Goal: Feedback & Contribution: Leave review/rating

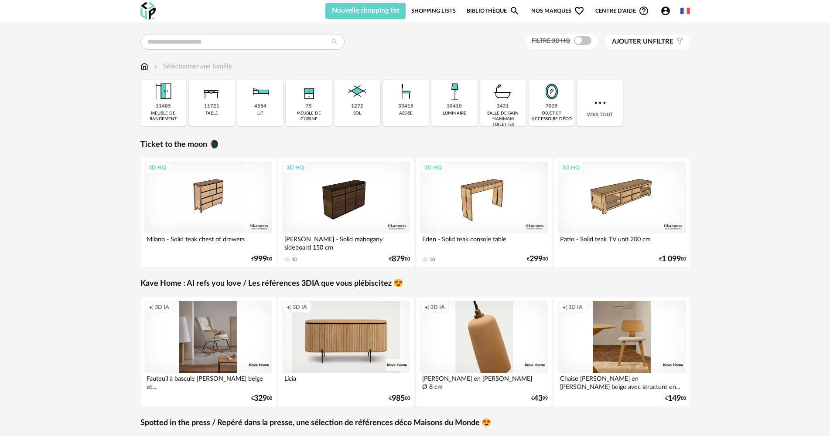
click at [444, 17] on link "Shopping Lists" at bounding box center [433, 11] width 44 height 16
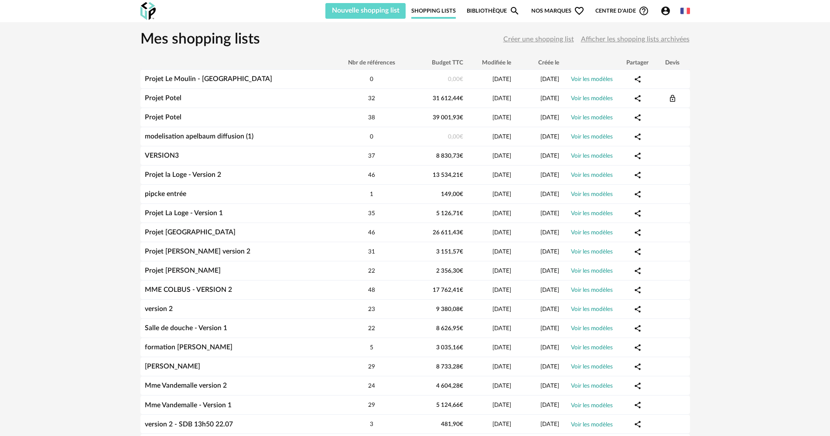
click at [662, 10] on icon "Account Circle icon" at bounding box center [665, 11] width 9 height 9
click at [373, 33] on div "Mes shopping lists Créer une shopping list Afficher les shopping lists archivées" at bounding box center [414, 39] width 549 height 35
click at [143, 9] on img at bounding box center [147, 11] width 15 height 18
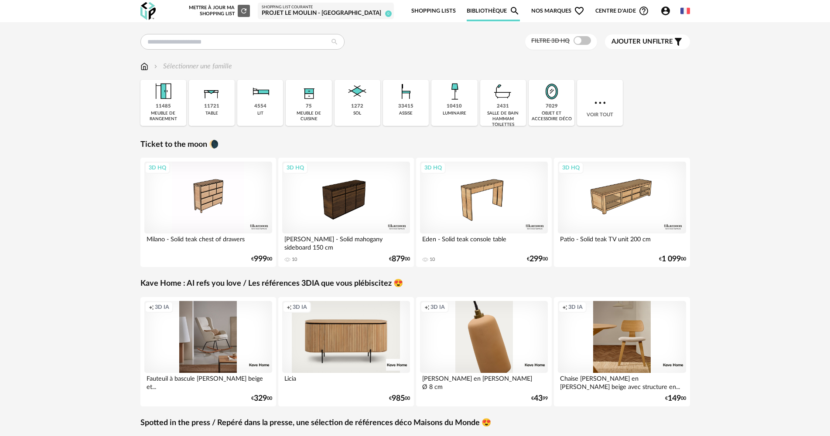
click at [673, 14] on span "Account Circle icon Compte" at bounding box center [667, 11] width 14 height 10
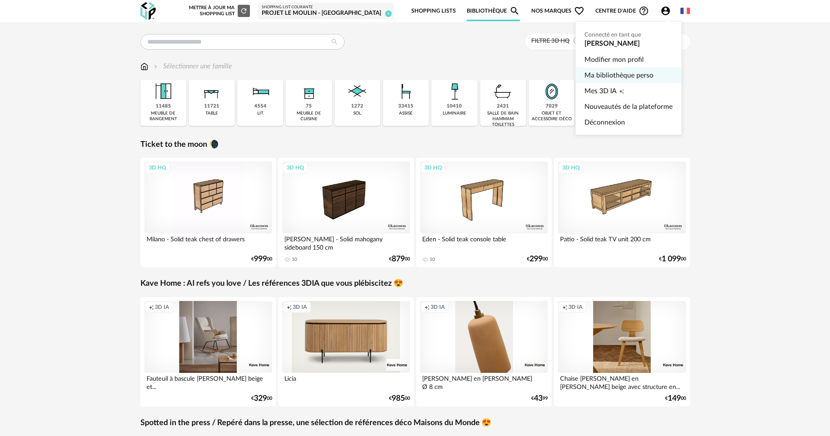
click at [627, 76] on link "Ma bibliothèque perso" at bounding box center [628, 76] width 88 height 16
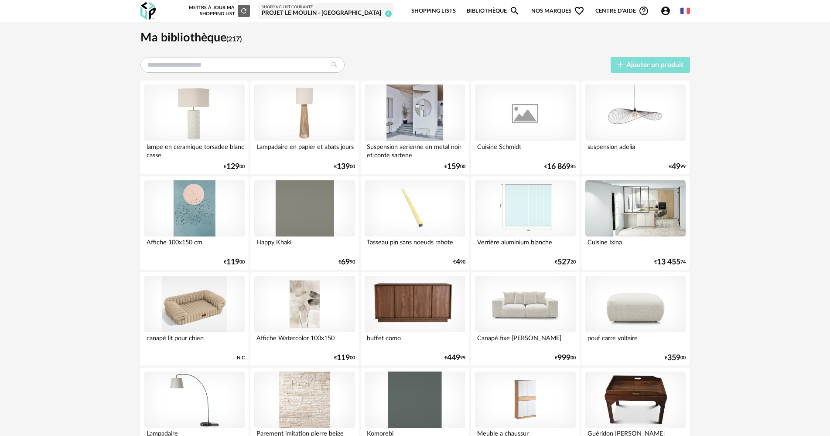
click at [645, 63] on span "Ajouter un produit" at bounding box center [654, 64] width 57 height 7
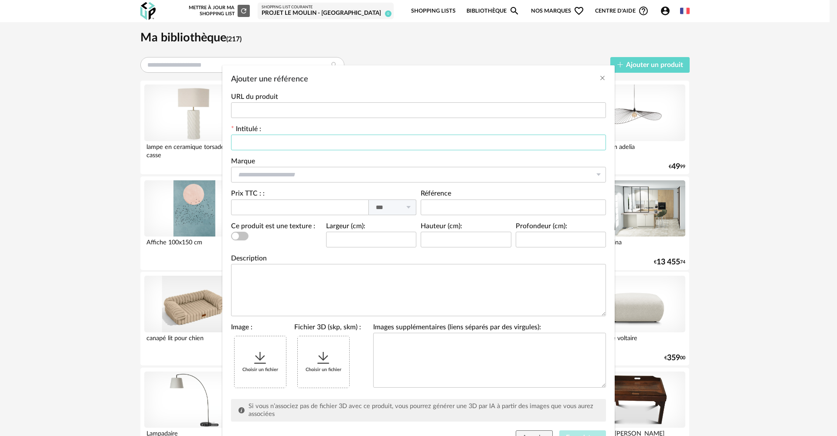
click at [362, 141] on input "Ajouter une référence" at bounding box center [418, 143] width 375 height 16
drag, startPoint x: 362, startPoint y: 141, endPoint x: 271, endPoint y: 372, distance: 248.2
click at [271, 372] on div "Choisir un fichier" at bounding box center [260, 362] width 51 height 51
click at [262, 146] on input "Ajouter une référence" at bounding box center [418, 143] width 375 height 16
paste input "**********"
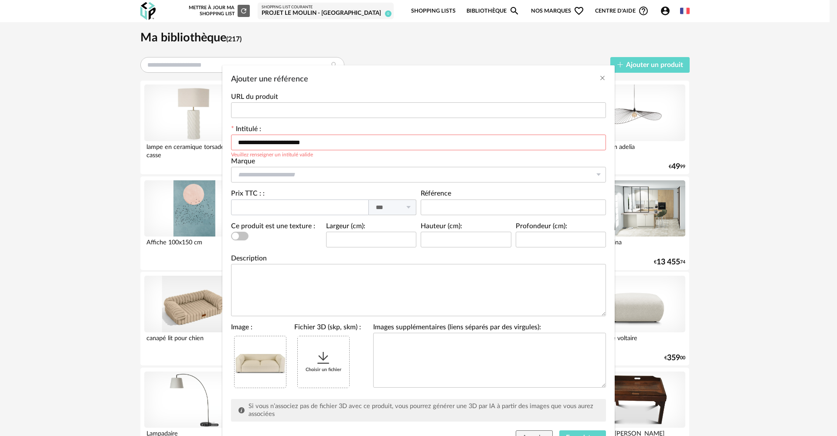
type input "**********"
click at [281, 210] on input "Ajouter une référence" at bounding box center [300, 208] width 138 height 16
type input "****"
click at [266, 176] on input "Ajouter une référence" at bounding box center [418, 175] width 375 height 16
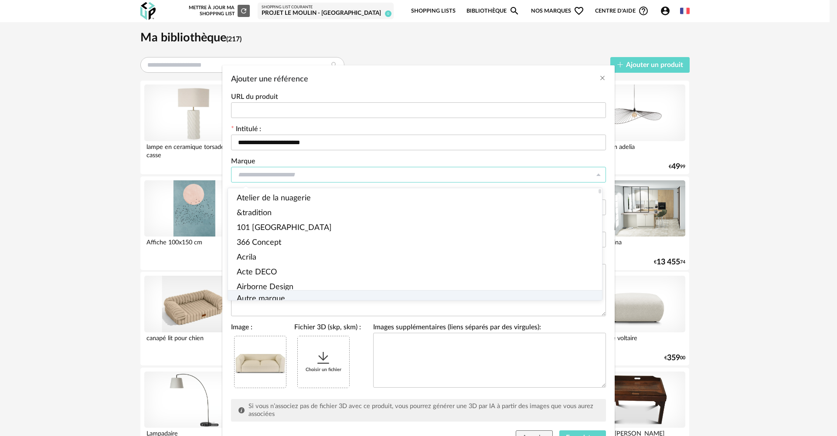
click at [280, 296] on span "Autre marque" at bounding box center [261, 300] width 48 height 8
type input "**********"
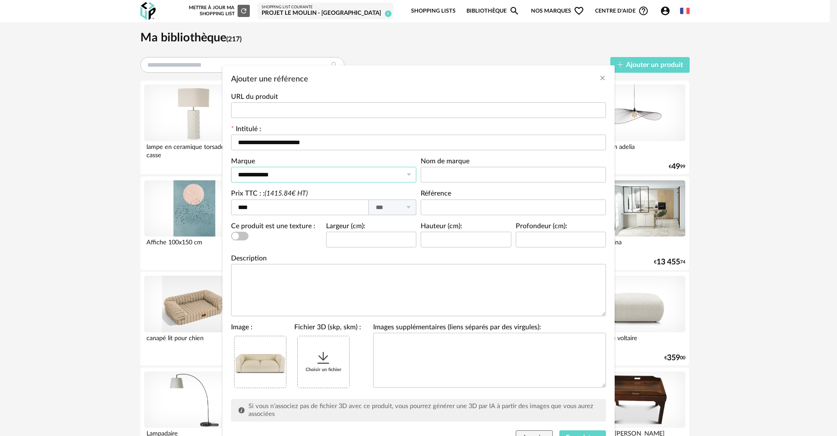
scroll to position [0, 0]
click at [467, 172] on input "Ajouter une référence" at bounding box center [513, 175] width 185 height 16
type input "**********"
click at [387, 247] on input "Ajouter une référence" at bounding box center [371, 240] width 91 height 16
type input "***"
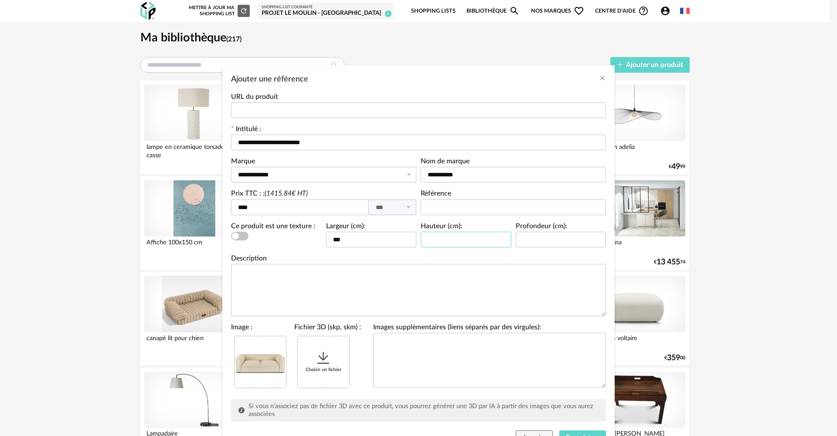
click at [453, 232] on input "Ajouter une référence" at bounding box center [466, 240] width 91 height 16
click at [578, 235] on input "Ajouter une référence" at bounding box center [561, 240] width 91 height 16
type input "***"
click at [455, 238] on input "Ajouter une référence" at bounding box center [466, 240] width 91 height 16
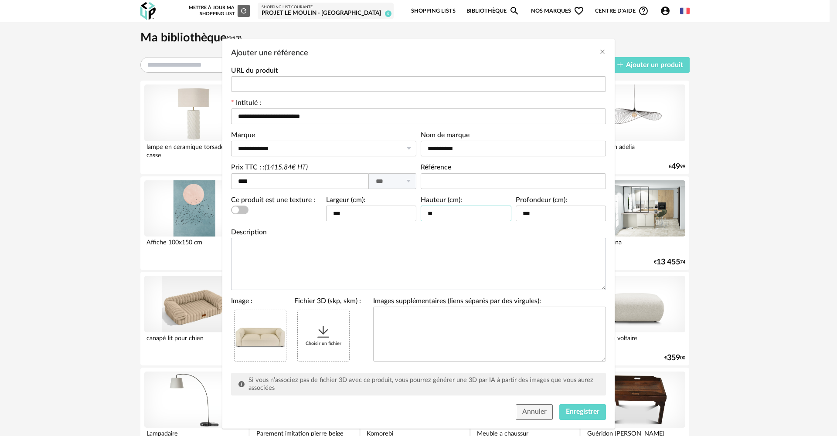
scroll to position [41, 0]
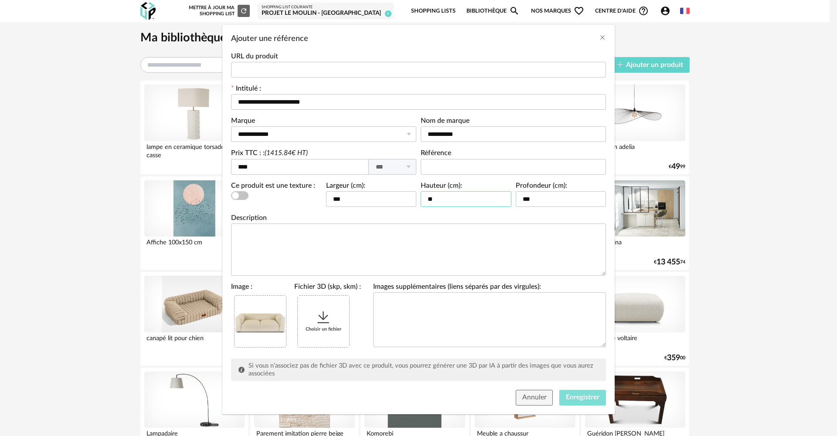
type input "**"
click at [594, 395] on span "Enregistrer" at bounding box center [583, 397] width 34 height 7
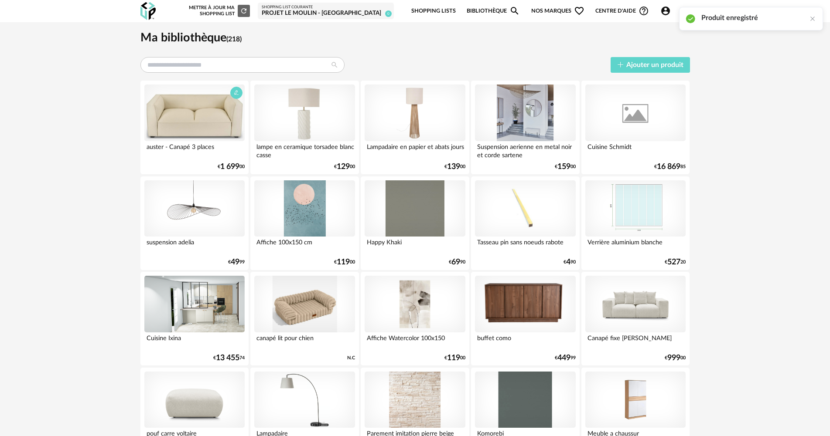
click at [193, 133] on div at bounding box center [194, 113] width 100 height 57
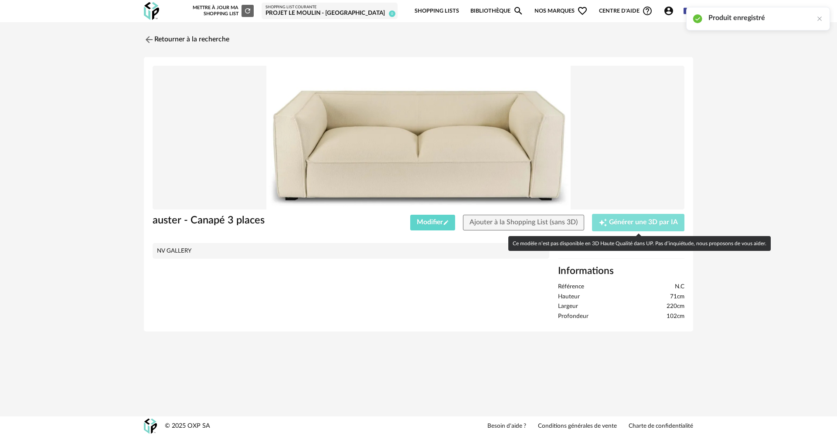
click at [658, 222] on span "Générer une 3D par IA" at bounding box center [643, 222] width 69 height 7
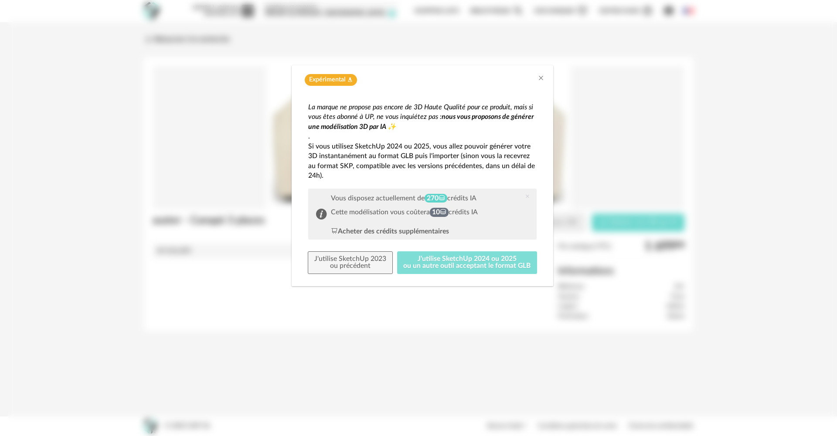
click at [412, 268] on button "J'utilise SketchUp 2024 ou 2025 ou un autre outil acceptant le format GLB" at bounding box center [467, 263] width 140 height 23
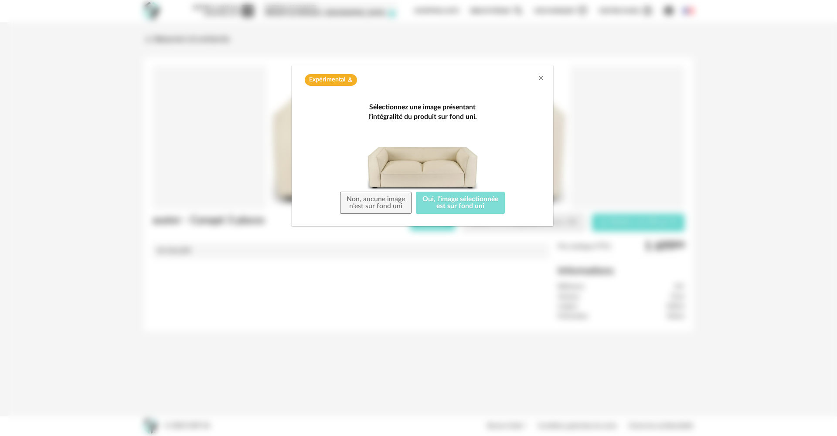
click at [448, 203] on button "Oui, l'image sélectionnée est sur fond uni" at bounding box center [460, 203] width 89 height 23
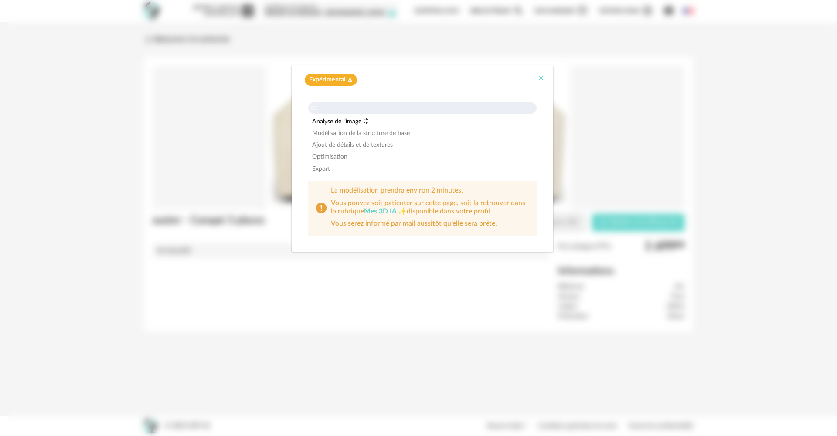
click at [541, 79] on icon "Close" at bounding box center [540, 78] width 7 height 7
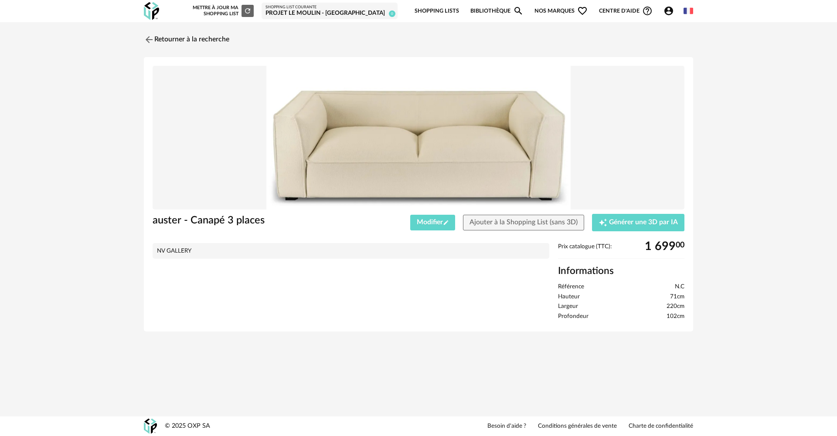
click at [152, 17] on img at bounding box center [151, 11] width 15 height 18
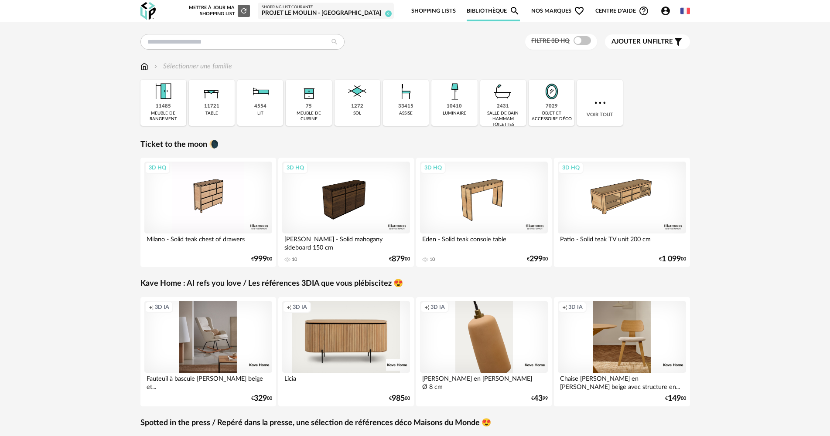
click at [338, 14] on div "Projet Le Moulin - [GEOGRAPHIC_DATA]" at bounding box center [326, 14] width 128 height 8
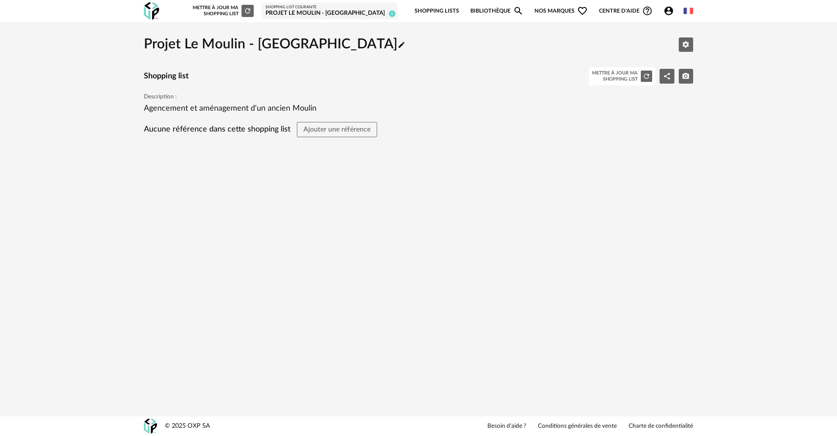
click at [438, 5] on link "Shopping Lists" at bounding box center [437, 11] width 44 height 20
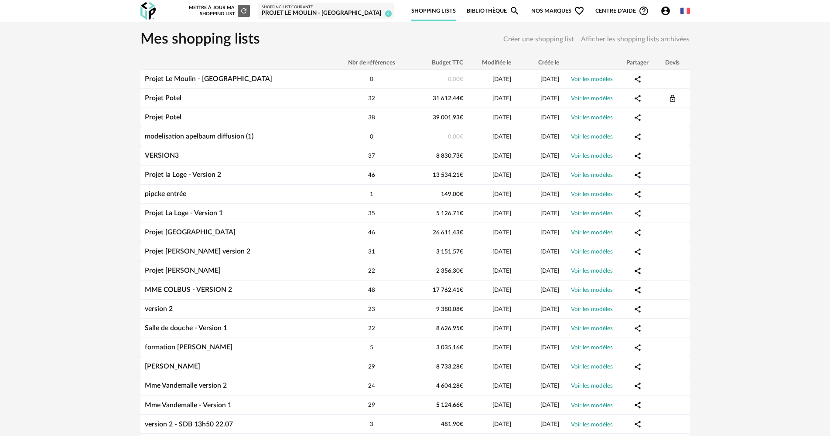
drag, startPoint x: 163, startPoint y: 13, endPoint x: 157, endPoint y: 13, distance: 5.2
click at [162, 13] on div "Nouvelle shopping list Mettre à jour ma Shopping List Refresh icon Shopping Lis…" at bounding box center [415, 11] width 565 height 22
drag, startPoint x: 153, startPoint y: 12, endPoint x: 140, endPoint y: 16, distance: 13.8
click at [153, 12] on img at bounding box center [147, 11] width 15 height 18
click at [140, 16] on img at bounding box center [147, 11] width 15 height 18
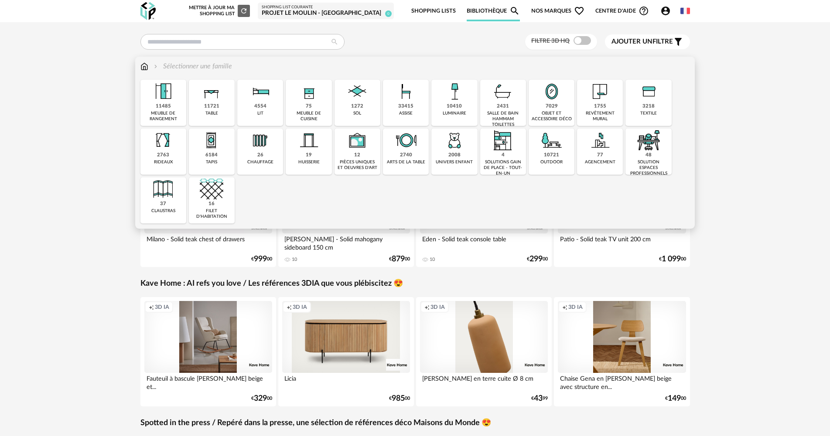
click at [307, 107] on div "75" at bounding box center [309, 106] width 6 height 7
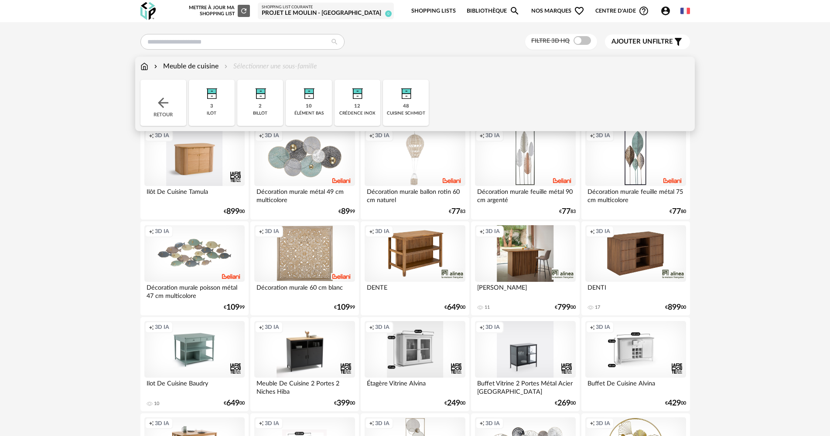
click at [186, 65] on div "Meuble de cuisine" at bounding box center [185, 66] width 66 height 10
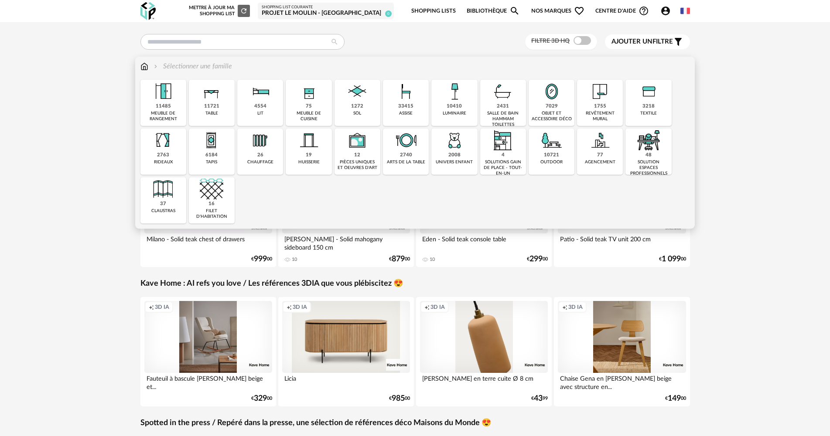
click at [303, 97] on img at bounding box center [309, 92] width 24 height 24
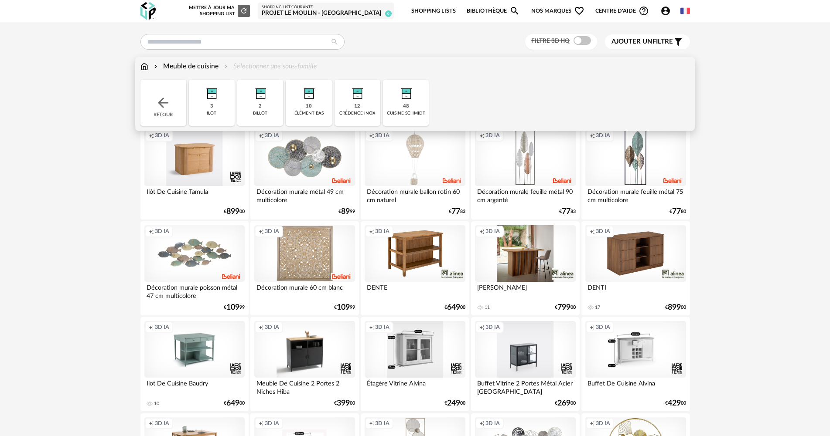
click at [405, 99] on img at bounding box center [406, 92] width 24 height 24
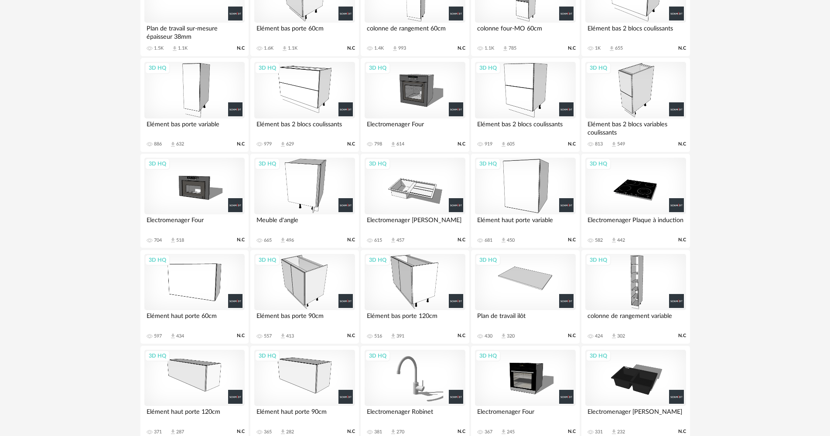
scroll to position [218, 0]
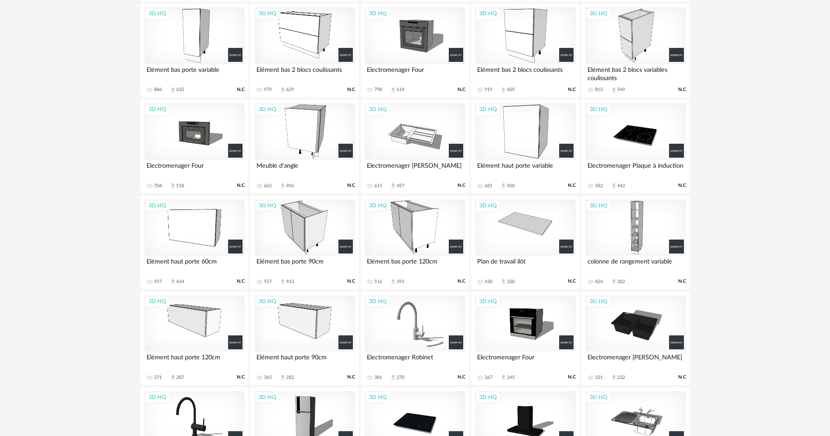
click at [326, 320] on div "3D HQ" at bounding box center [304, 324] width 100 height 57
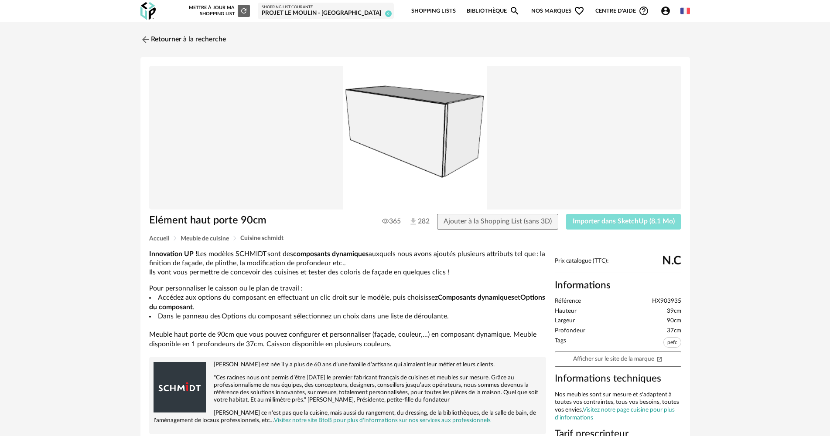
click at [611, 220] on span "Importer dans SketchUp (8,1 Mo)" at bounding box center [623, 221] width 102 height 7
click at [599, 221] on span "Importer dans SketchUp (8,1 Mo)" at bounding box center [623, 221] width 102 height 7
click at [358, 14] on div "Projet Le Moulin - [GEOGRAPHIC_DATA]" at bounding box center [326, 14] width 128 height 8
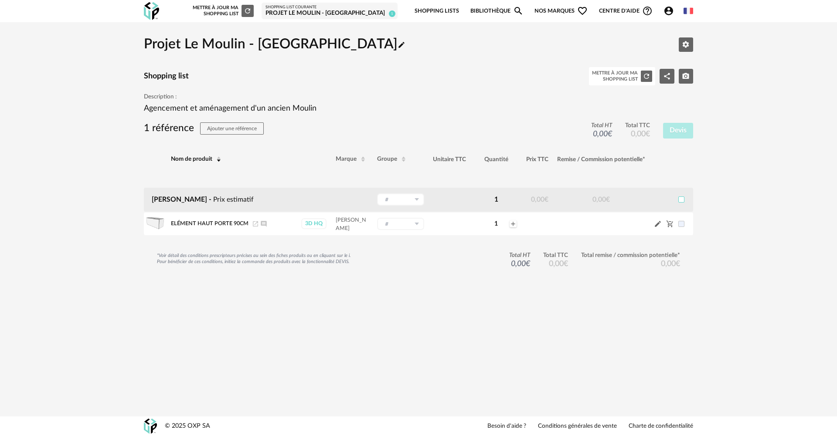
click at [680, 197] on span at bounding box center [681, 200] width 6 height 6
click at [678, 132] on span "Devis" at bounding box center [678, 130] width 17 height 7
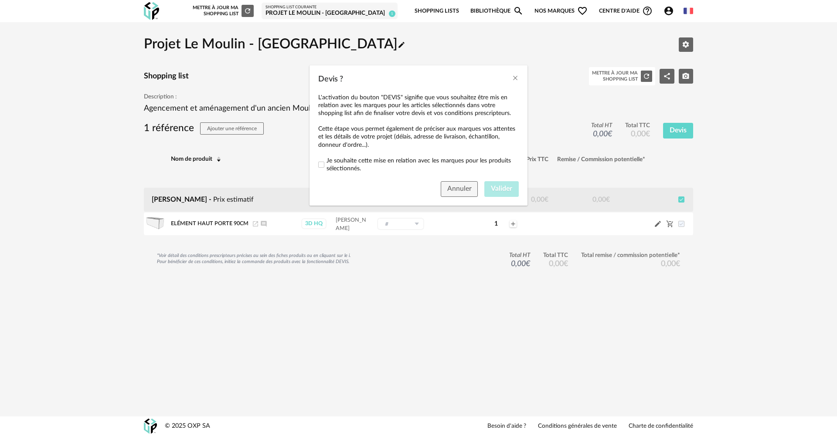
click at [377, 157] on span "Je souhaite cette mise en relation avec les marques pour les produits sélection…" at bounding box center [423, 165] width 192 height 16
click at [504, 192] on span "Valider" at bounding box center [501, 188] width 21 height 7
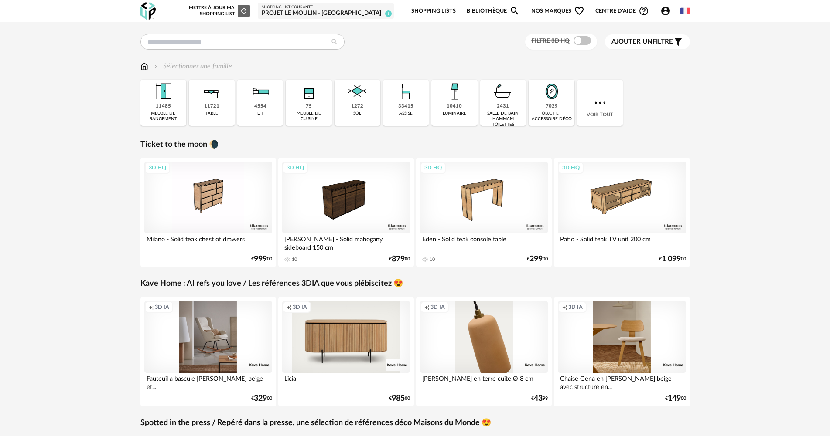
click at [672, 12] on span "Account Circle icon Compte" at bounding box center [667, 11] width 14 height 10
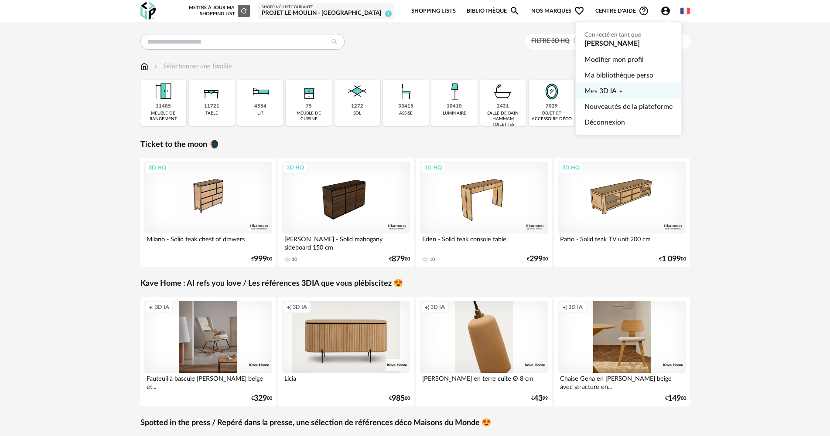
click at [612, 91] on span "Mes 3D IA" at bounding box center [600, 91] width 32 height 16
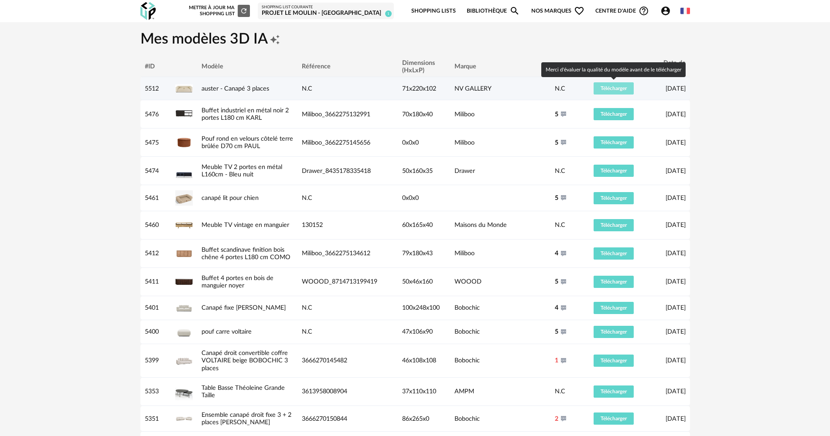
click at [614, 86] on span "Télécharger" at bounding box center [613, 88] width 26 height 5
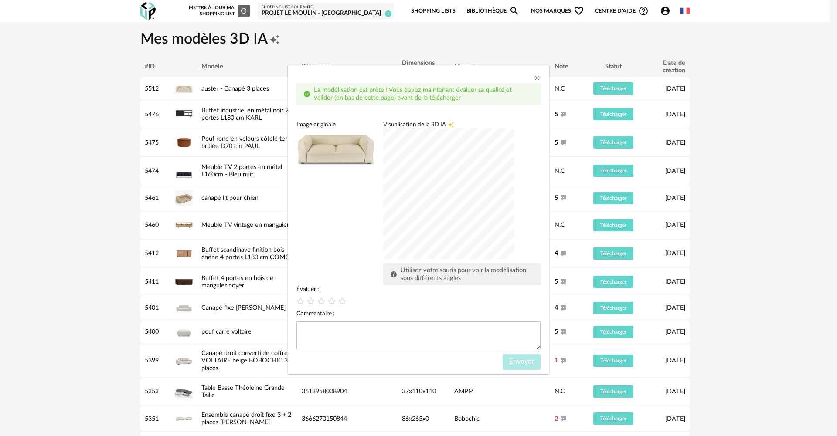
click at [434, 243] on div "dialog" at bounding box center [448, 194] width 131 height 131
click at [341, 301] on icon "dialog" at bounding box center [342, 301] width 8 height 8
click at [341, 329] on textarea "dialog" at bounding box center [418, 336] width 244 height 29
type textarea "******"
click at [516, 351] on div "Évaluer : Commentaire : ****** Envoyer" at bounding box center [418, 328] width 244 height 85
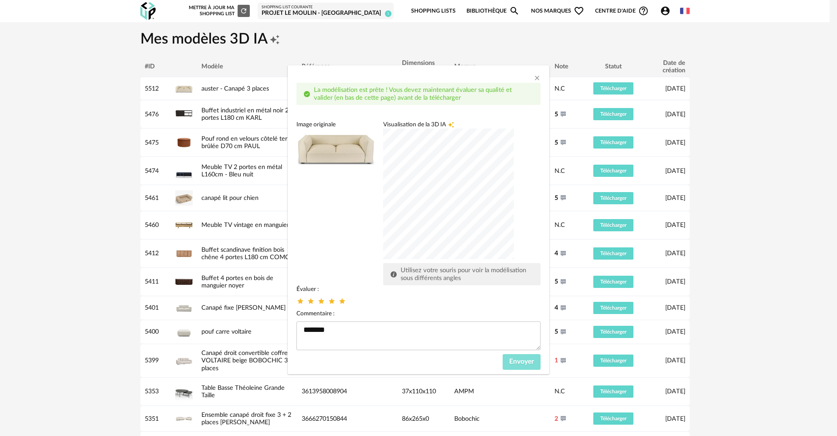
click at [517, 357] on button "Envoyer" at bounding box center [522, 362] width 38 height 16
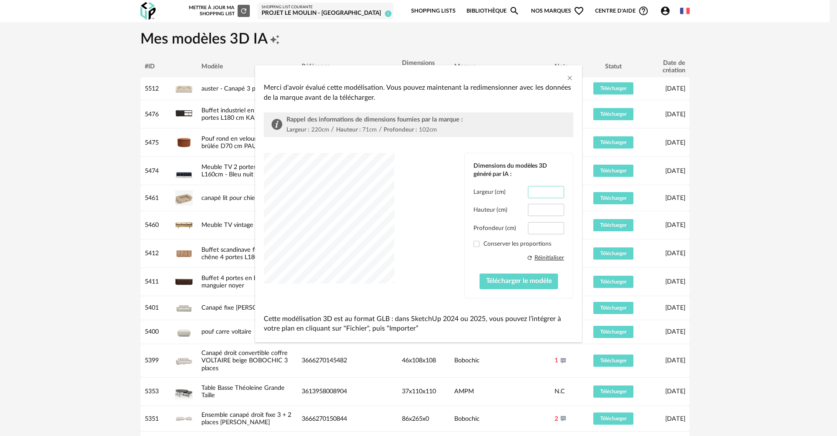
scroll to position [0, 0]
drag, startPoint x: 539, startPoint y: 191, endPoint x: 568, endPoint y: 190, distance: 28.8
click at [568, 190] on div "Dimensions du modèles 3D généré par IA : Largeur (cm) ***** Hauteur (cm) **** P…" at bounding box center [519, 225] width 108 height 144
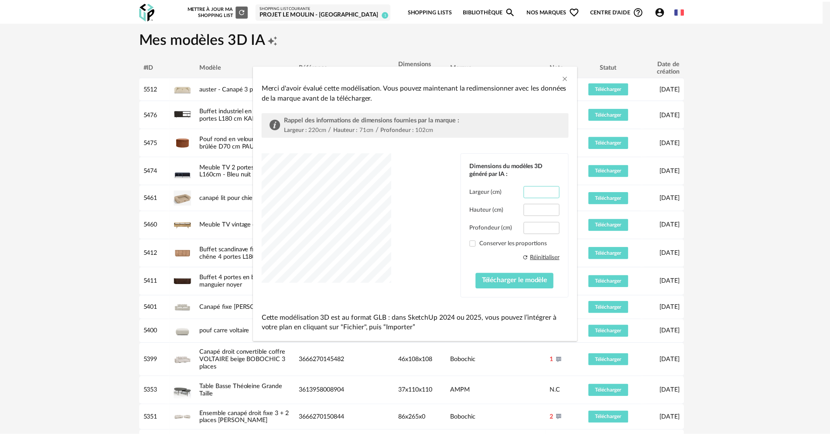
scroll to position [0, 0]
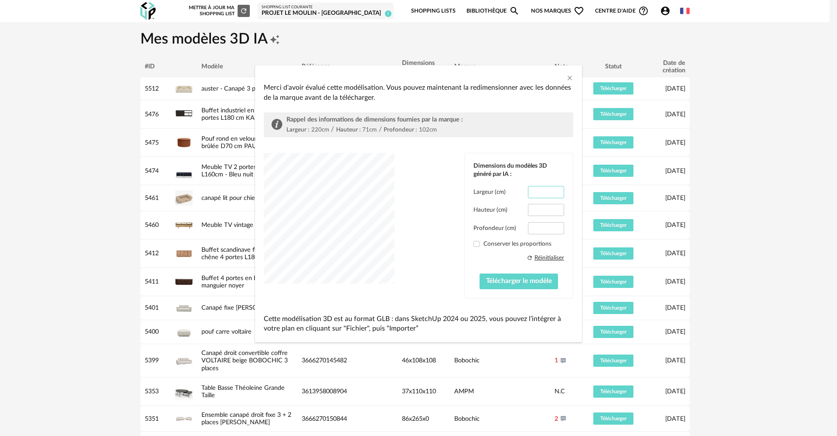
type input "***"
drag, startPoint x: 531, startPoint y: 228, endPoint x: 570, endPoint y: 228, distance: 38.8
click at [570, 228] on div "Dimensions du modèles 3D généré par IA : Largeur (cm) *** Hauteur (cm) **** Pro…" at bounding box center [519, 225] width 108 height 144
type input "***"
click at [533, 283] on span "Télécharger le modèle" at bounding box center [519, 281] width 66 height 7
